Goal: Information Seeking & Learning: Find specific fact

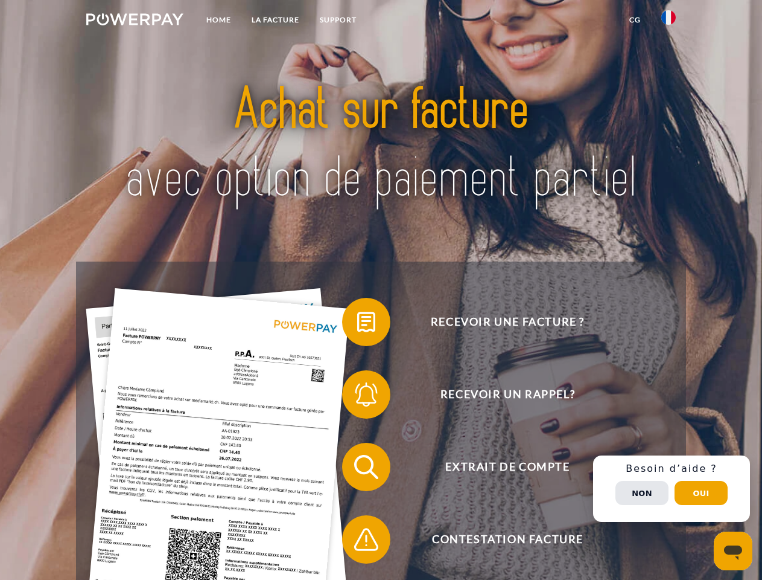
click at [135, 21] on img at bounding box center [134, 19] width 97 height 12
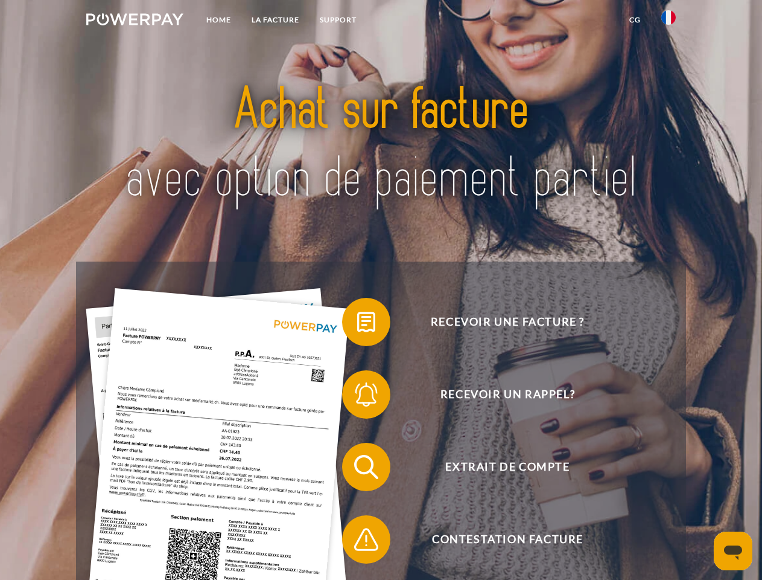
click at [669, 21] on img at bounding box center [669, 17] width 14 height 14
click at [635, 20] on link "CG" at bounding box center [635, 20] width 32 height 22
click at [357, 324] on span at bounding box center [348, 322] width 60 height 60
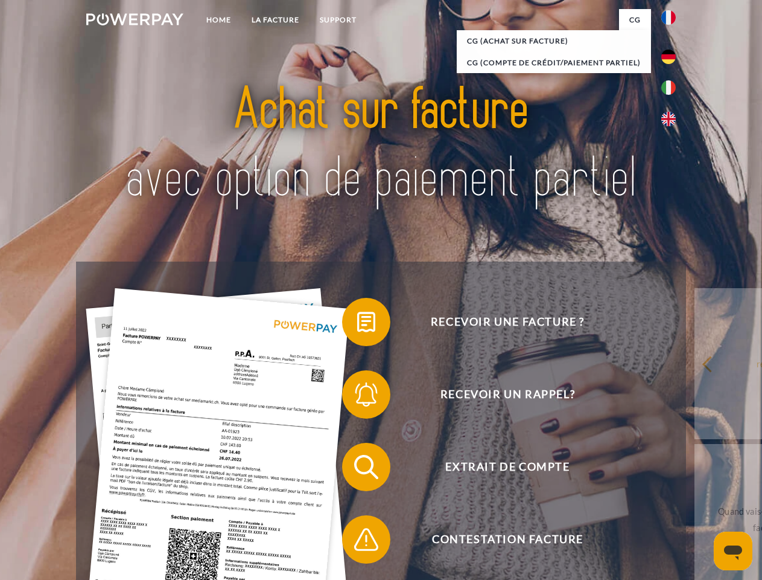
click at [357, 397] on span at bounding box center [348, 394] width 60 height 60
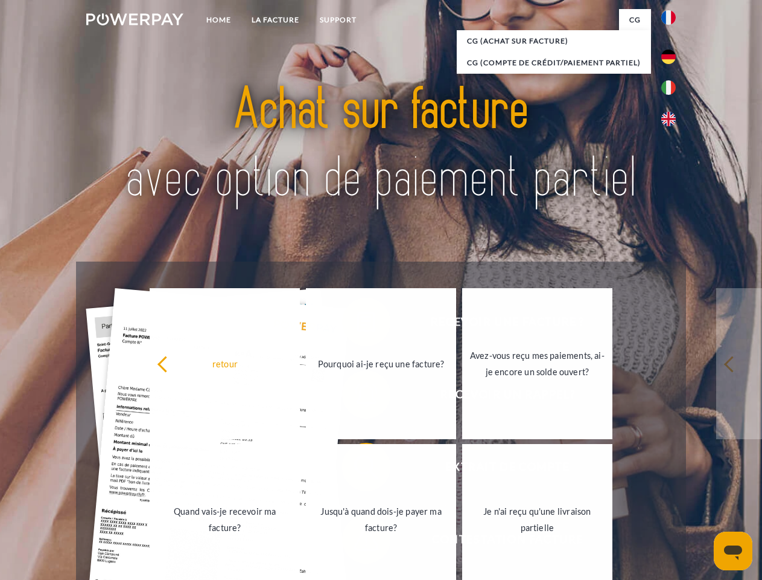
click at [357, 469] on link "Jusqu'à quand dois-je payer ma facture?" at bounding box center [381, 519] width 150 height 151
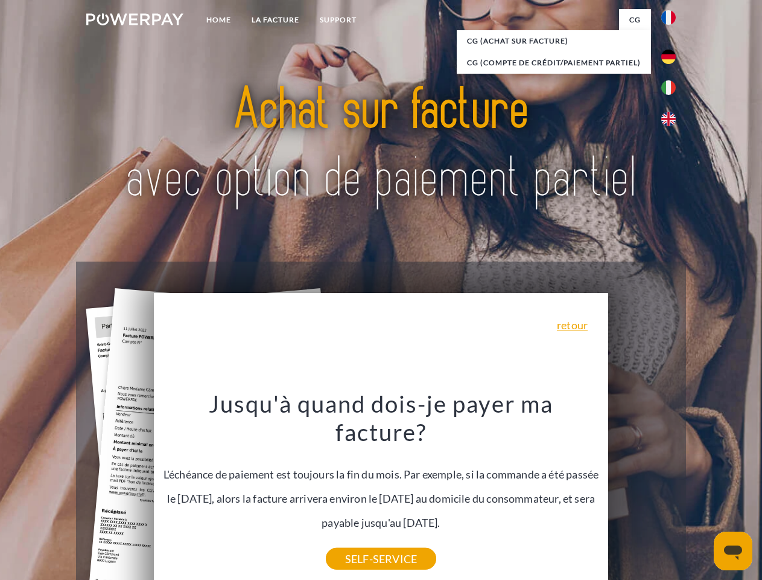
click at [672, 488] on div "Recevoir une facture ? Recevoir un rappel? Extrait de compte retour" at bounding box center [381, 502] width 610 height 483
click at [642, 491] on span "Extrait de compte" at bounding box center [508, 466] width 296 height 48
click at [701, 493] on header "Home LA FACTURE Support" at bounding box center [381, 417] width 762 height 834
